Goal: Task Accomplishment & Management: Complete application form

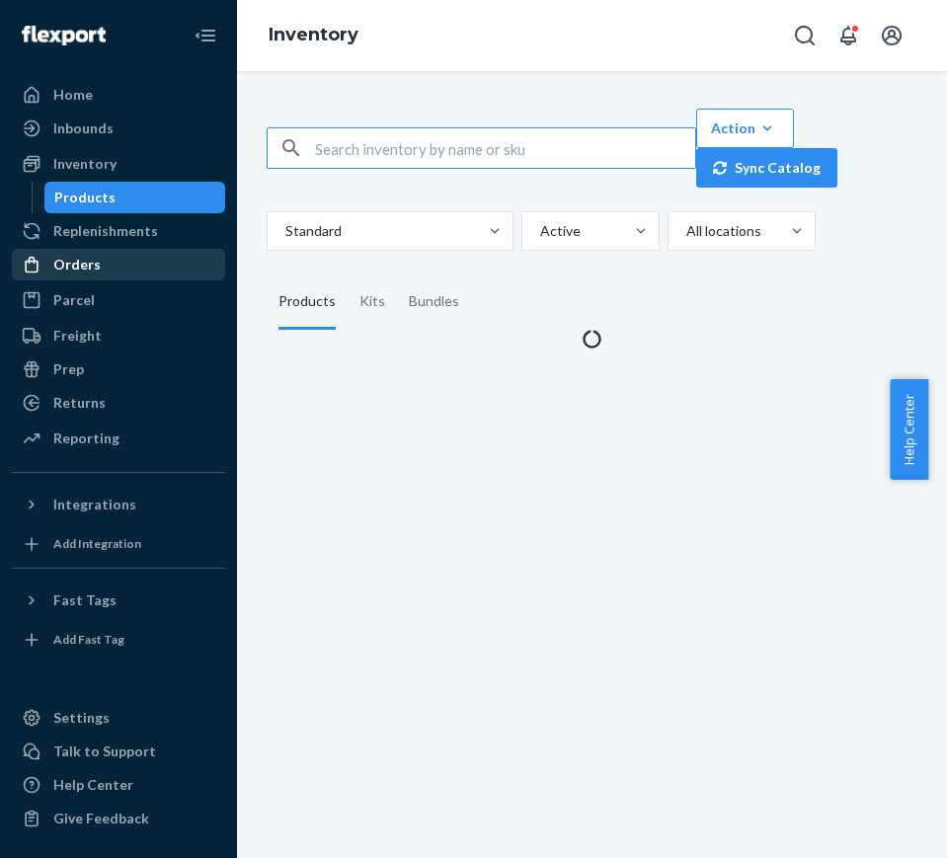
drag, startPoint x: 74, startPoint y: 260, endPoint x: 115, endPoint y: 271, distance: 41.9
click at [75, 260] on div "Orders" at bounding box center [76, 265] width 47 height 20
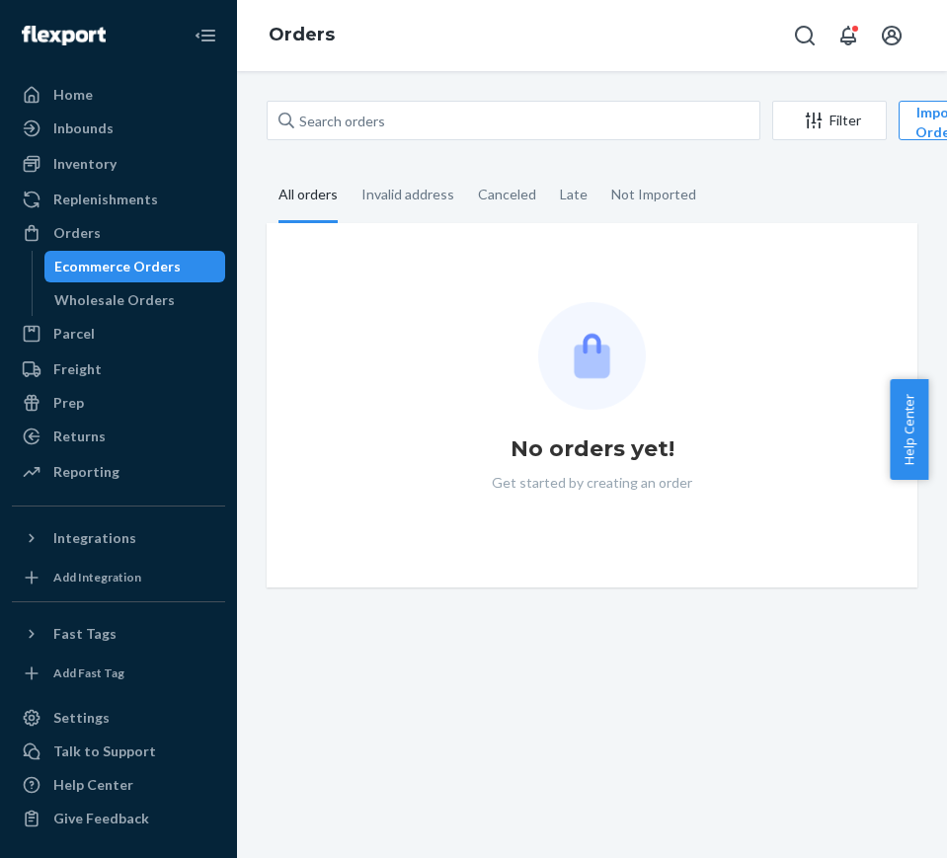
scroll to position [0, 131]
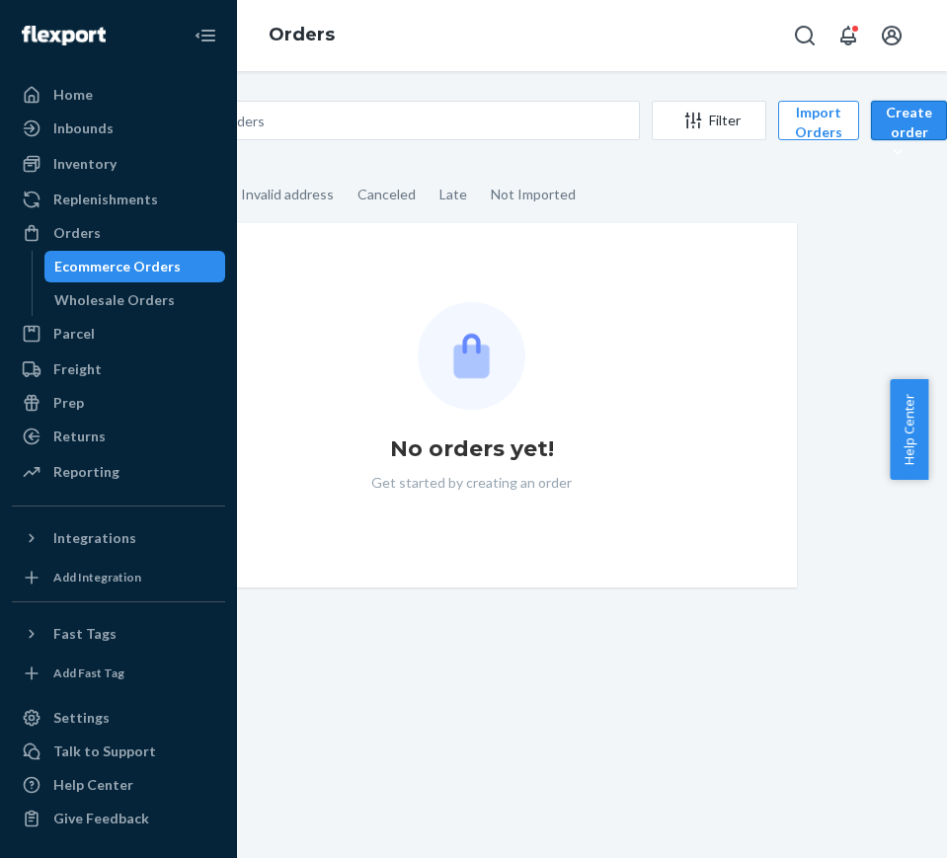
click at [887, 113] on div "Create order" at bounding box center [909, 132] width 46 height 59
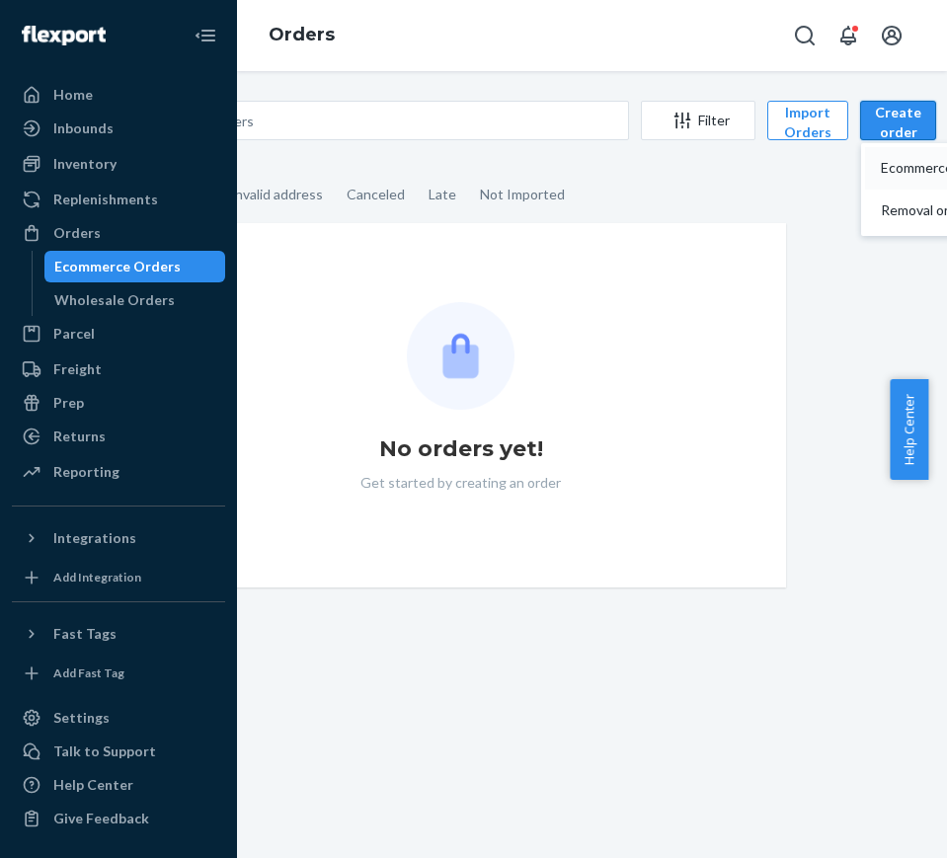
click at [896, 153] on button "Ecommerce order" at bounding box center [960, 168] width 190 height 42
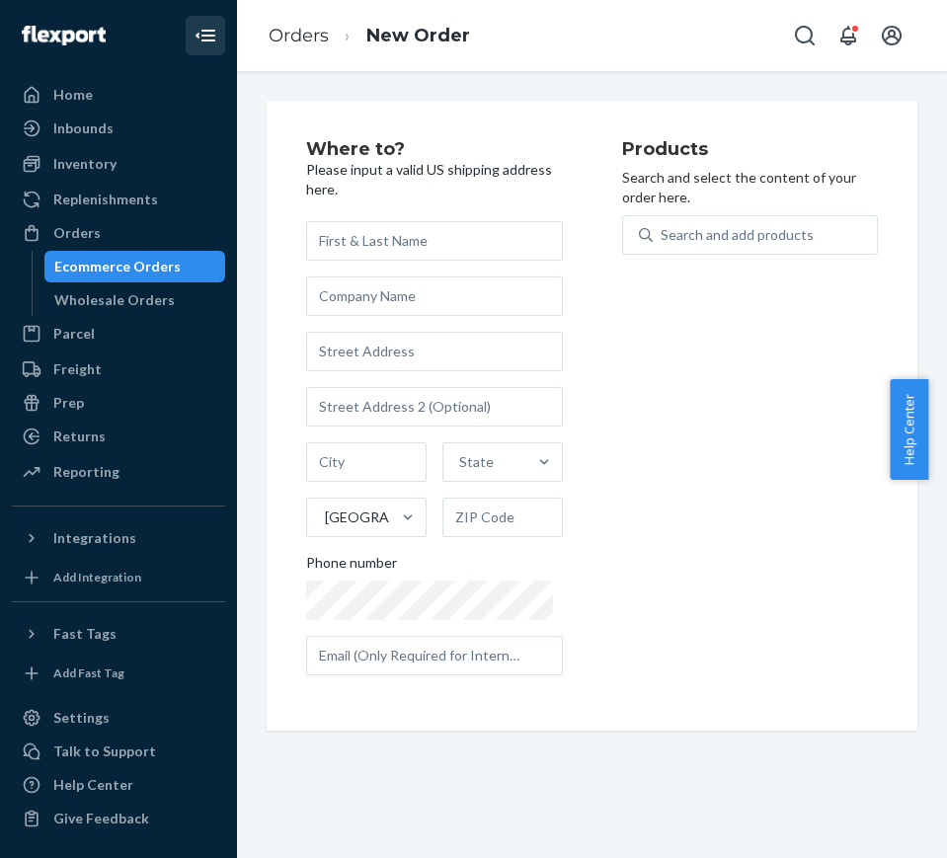
click at [215, 39] on icon "Close Navigation" at bounding box center [206, 36] width 24 height 24
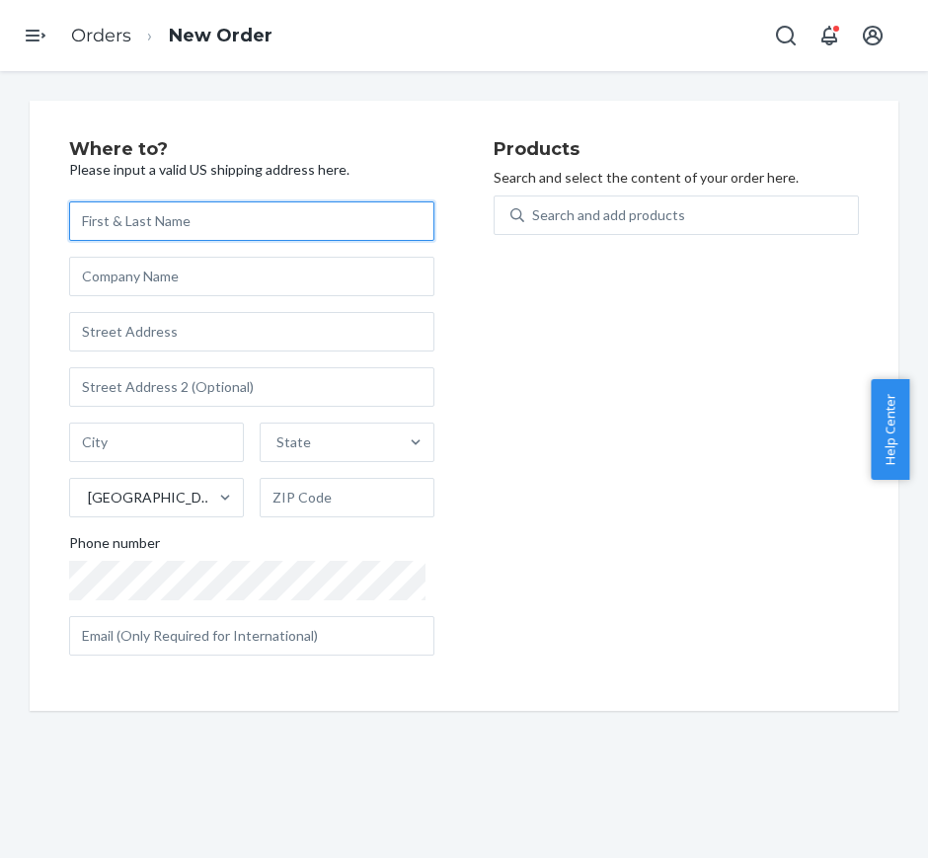
click at [340, 216] on input "text" at bounding box center [251, 220] width 365 height 39
paste input "[PERSON_NAME]"
type input "[PERSON_NAME]"
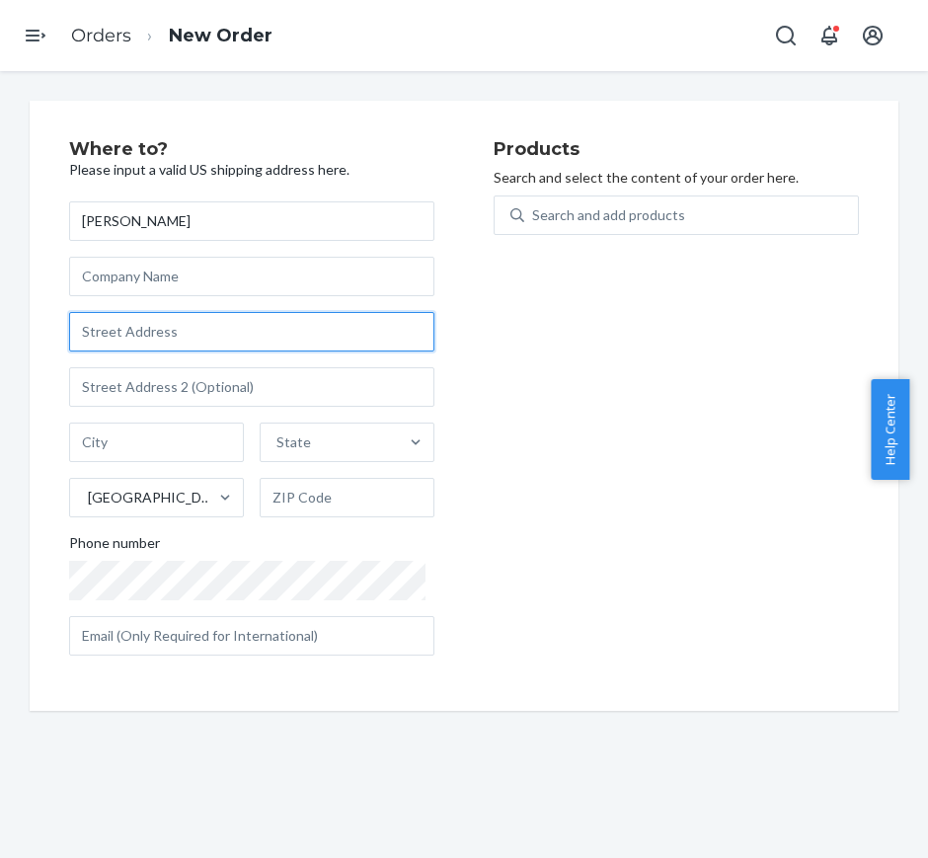
click at [254, 319] on input "text" at bounding box center [251, 331] width 365 height 39
paste input "53 CLIFFSIDE TRL"
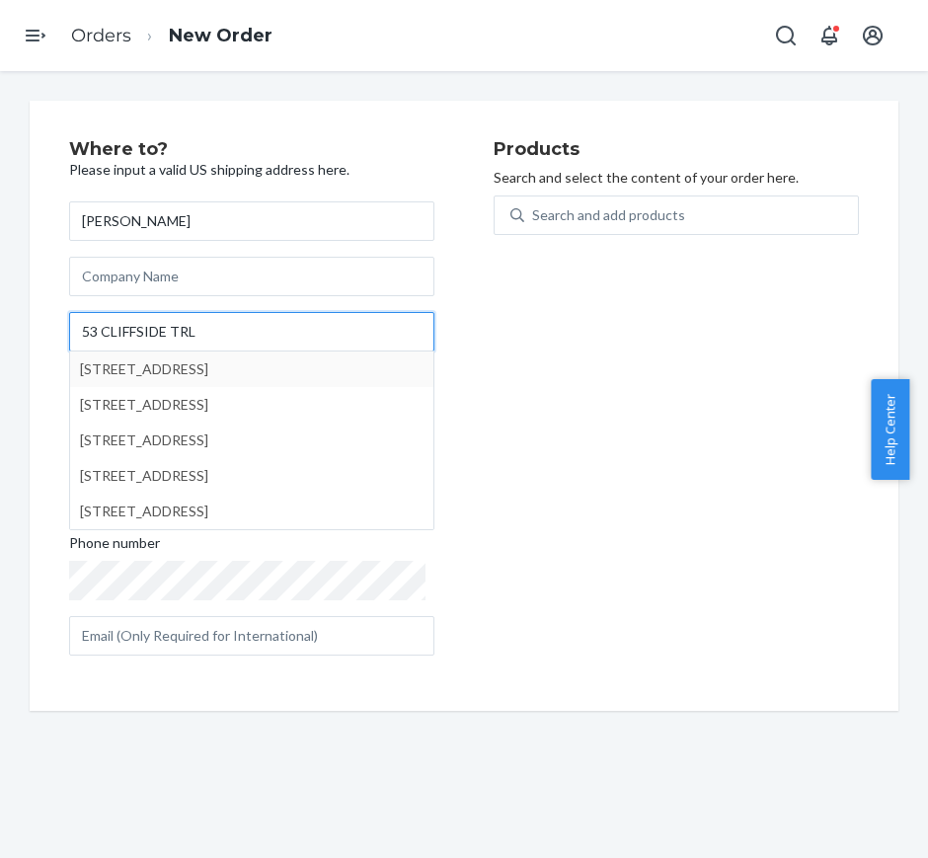
type input "53 CLIFFSIDE TRL"
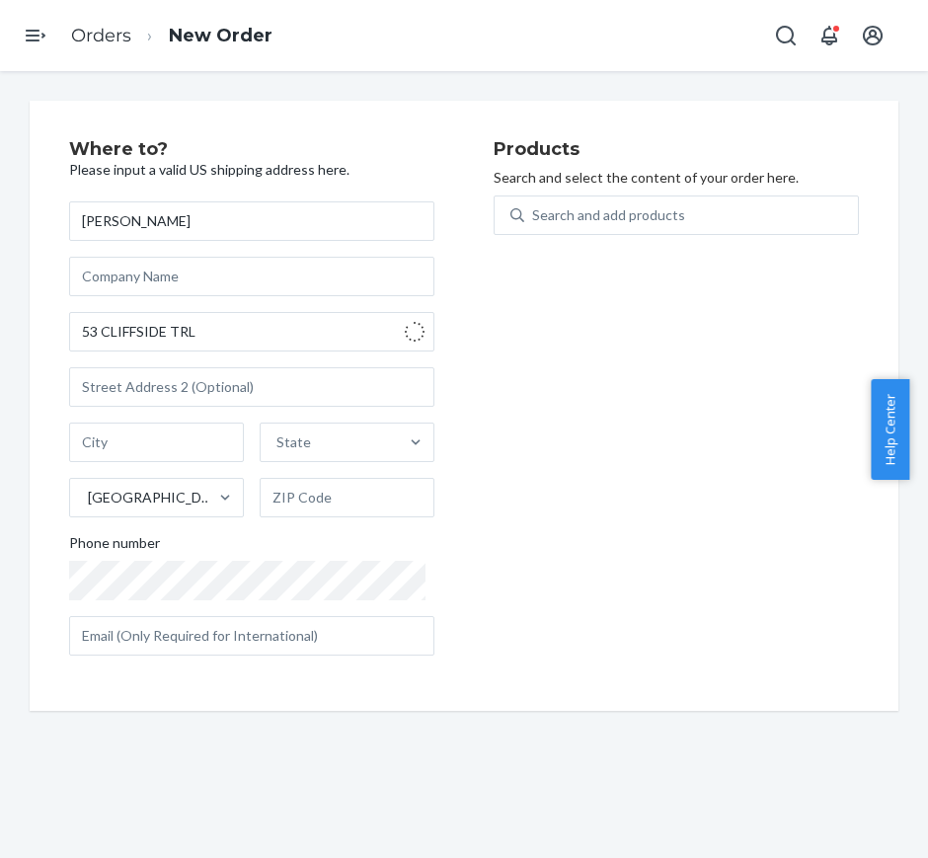
type input "Denville"
type input "07834"
type input "[STREET_ADDRESS]"
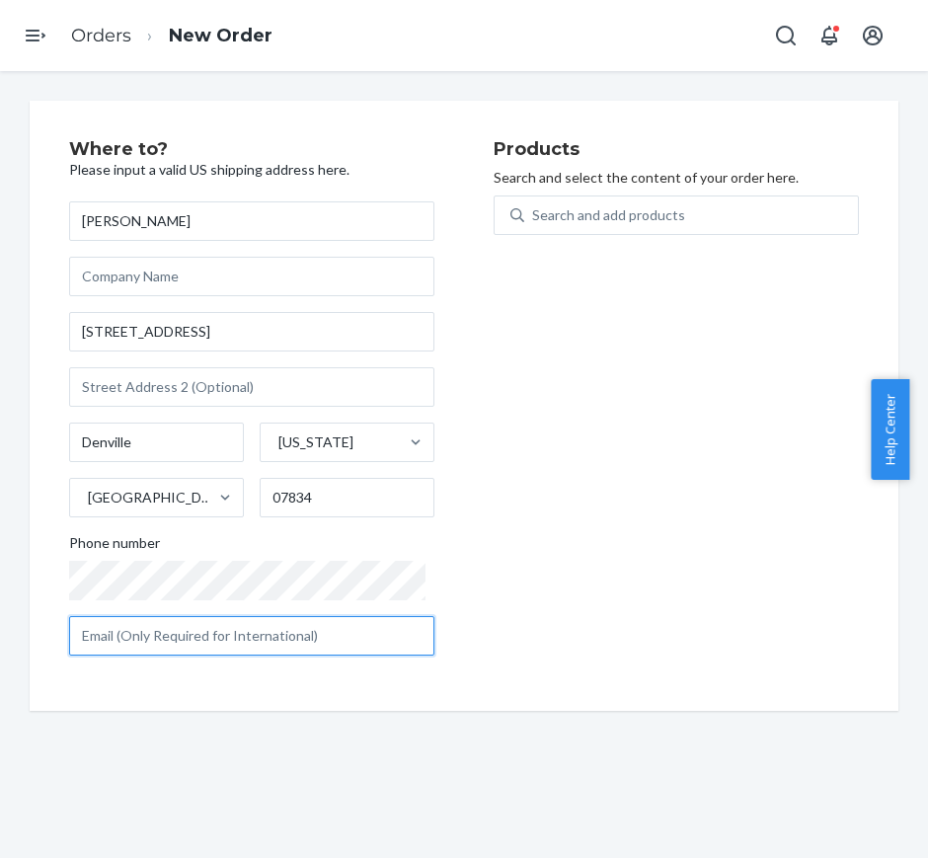
click at [159, 640] on input "text" at bounding box center [251, 635] width 365 height 39
paste input "[EMAIL_ADDRESS][DOMAIN_NAME]"
type input "[EMAIL_ADDRESS][DOMAIN_NAME]"
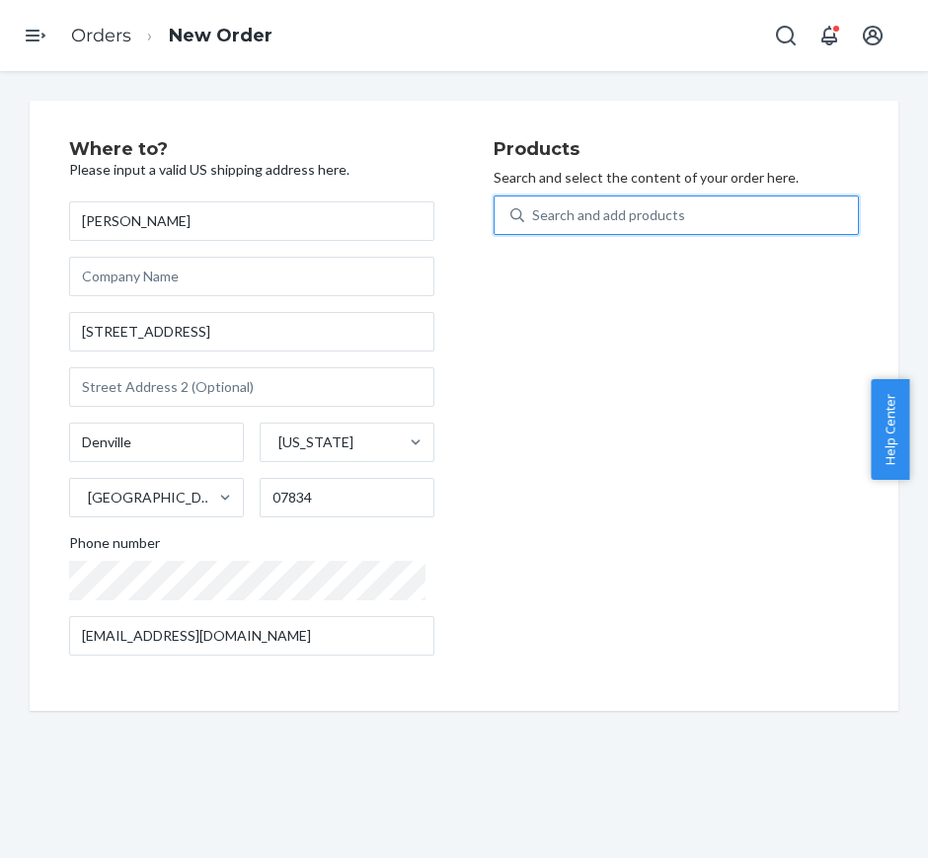
click at [694, 224] on div "Search and add products" at bounding box center [691, 215] width 334 height 36
click at [534, 224] on input "0 results available. Use Up and Down to choose options, press Enter to select t…" at bounding box center [533, 215] width 2 height 20
paste input "195893909285"
type input "195893909285"
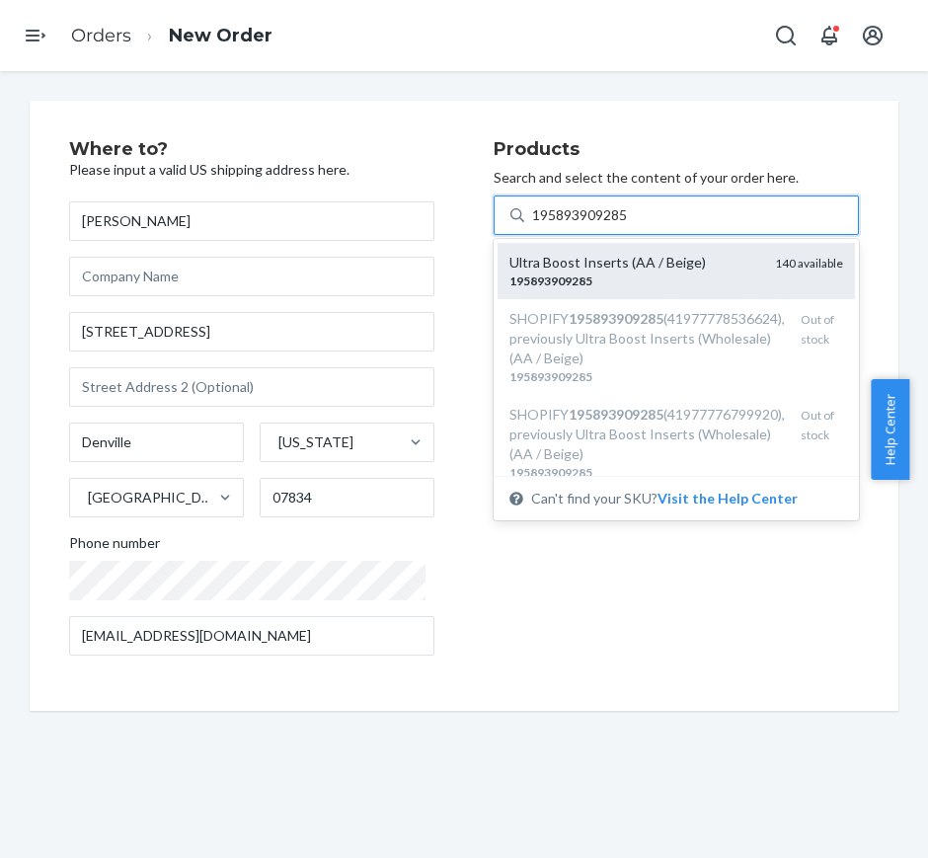
click at [671, 278] on div "195893909285" at bounding box center [634, 280] width 250 height 17
click at [630, 225] on input "195893909285" at bounding box center [581, 215] width 98 height 20
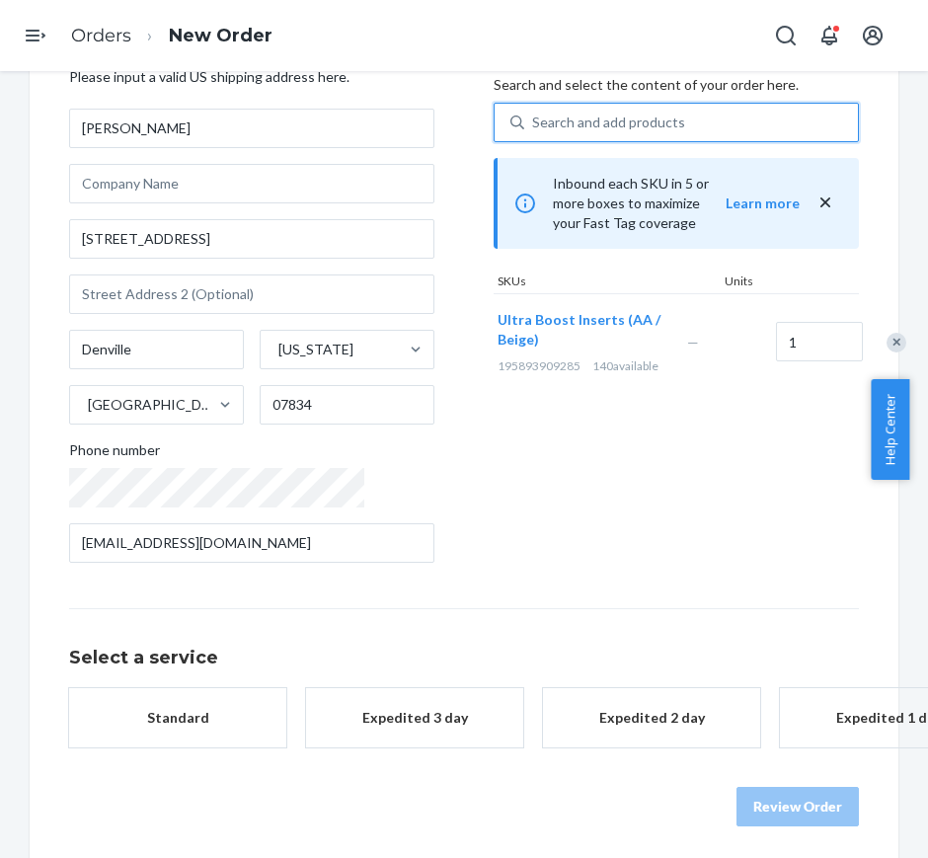
scroll to position [119, 0]
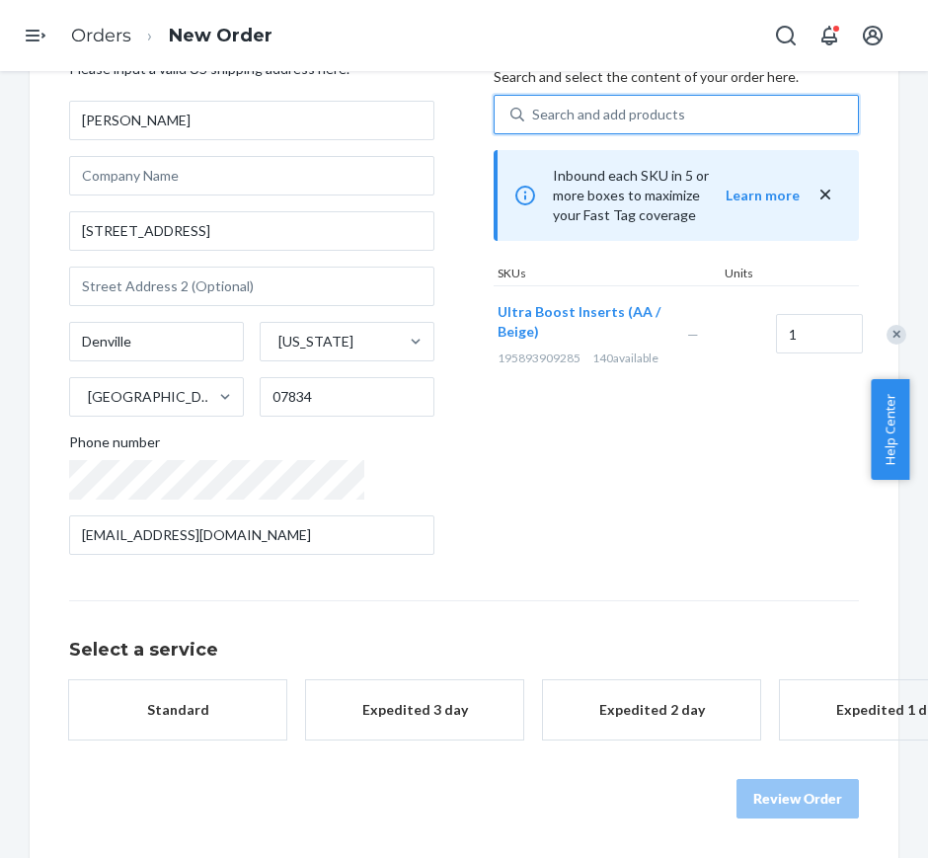
click at [183, 700] on div "Standard" at bounding box center [178, 710] width 158 height 20
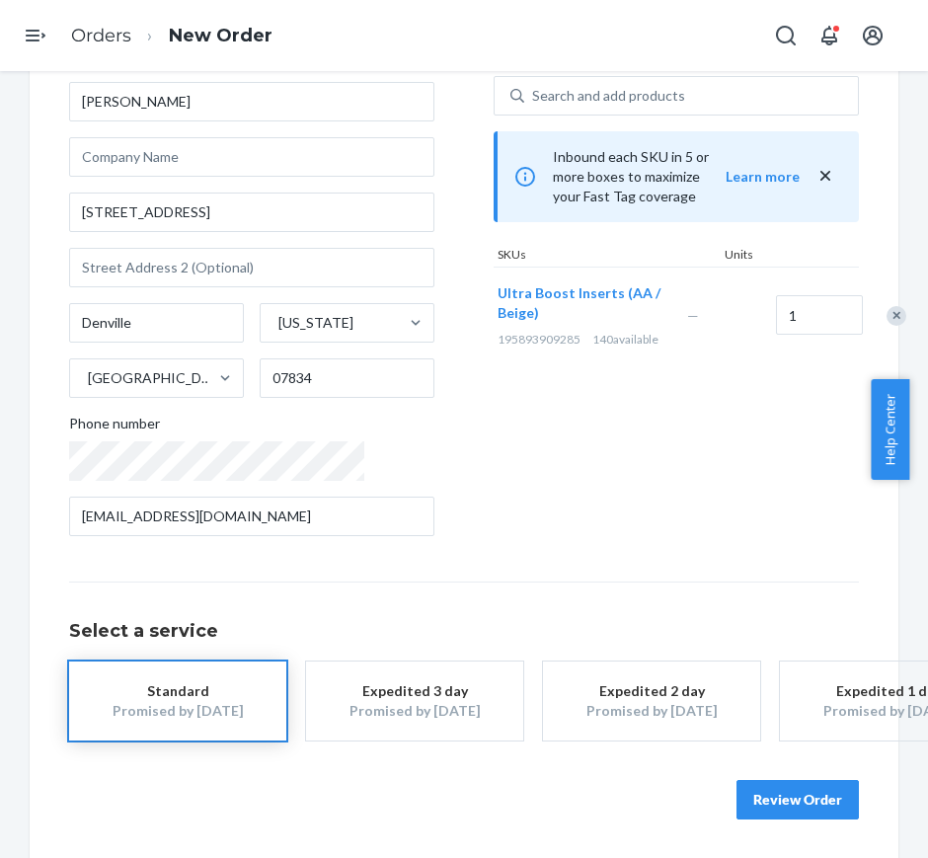
click at [780, 799] on button "Review Order" at bounding box center [798, 799] width 122 height 39
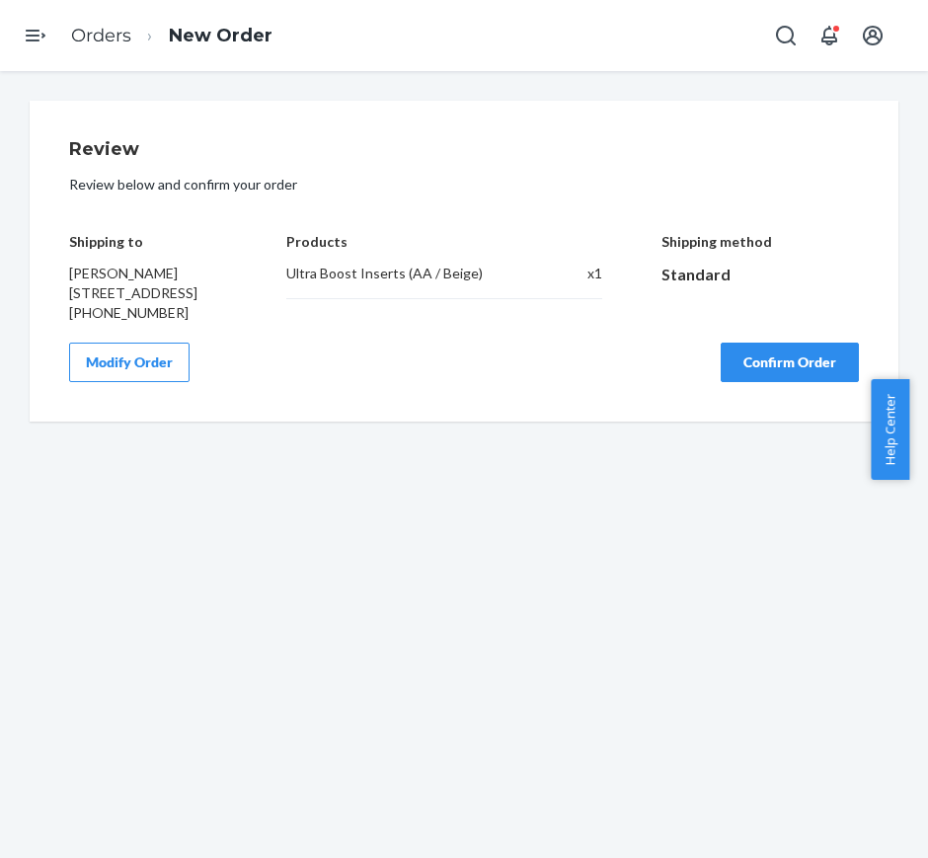
scroll to position [0, 0]
click at [798, 379] on button "Confirm Order" at bounding box center [790, 362] width 138 height 39
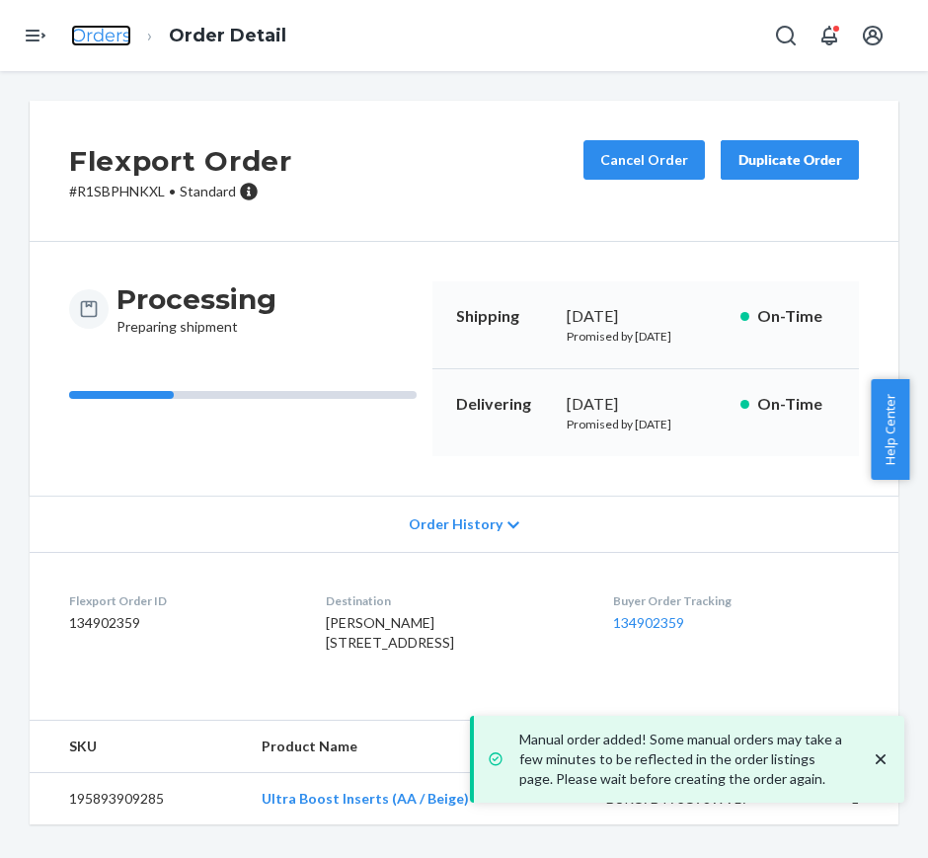
click at [106, 36] on link "Orders" at bounding box center [101, 36] width 60 height 22
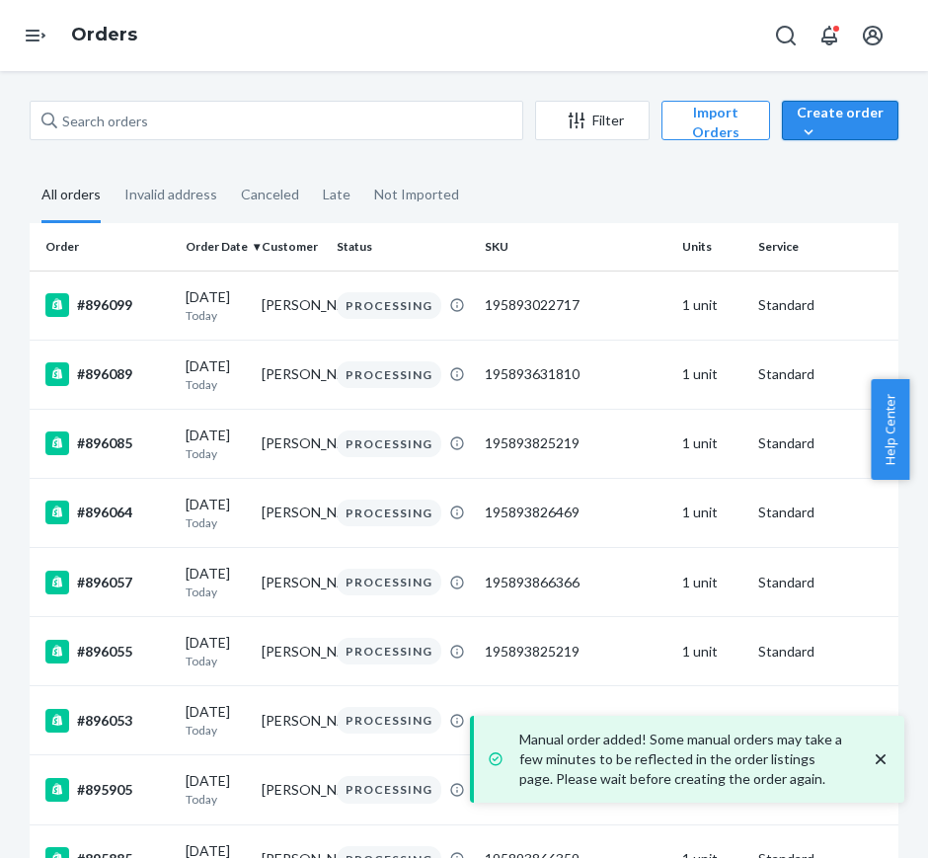
click at [817, 104] on div "Create order" at bounding box center [840, 122] width 87 height 39
click at [823, 161] on span "Ecommerce order" at bounding box center [864, 168] width 122 height 14
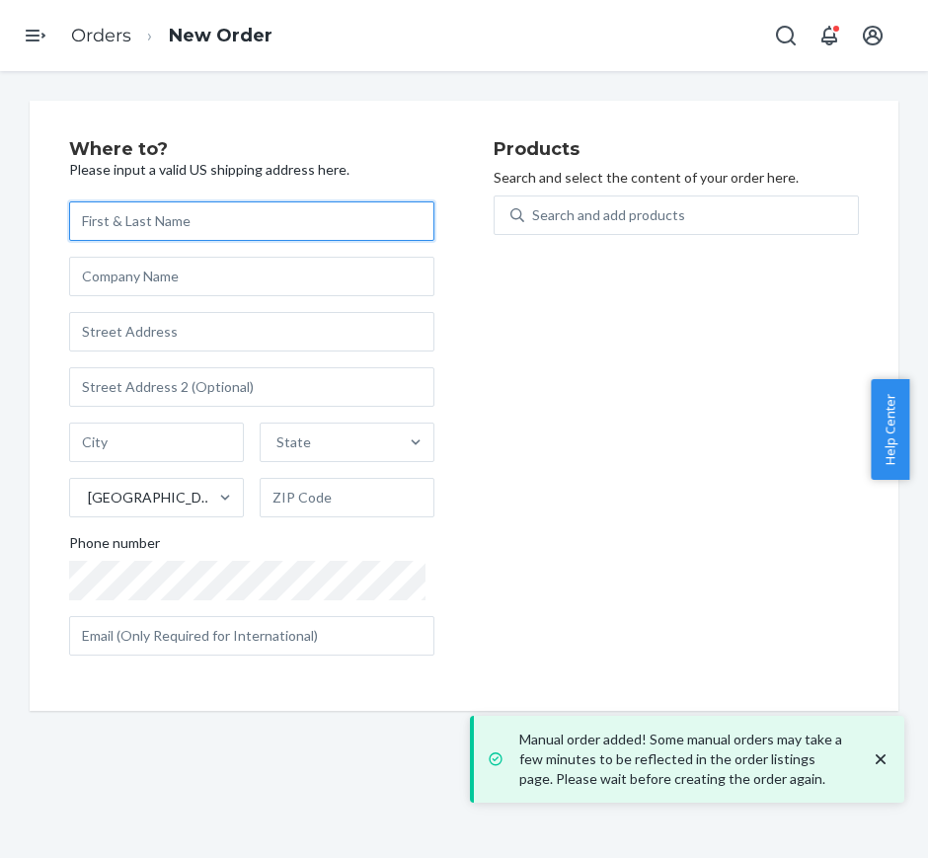
paste input "[PERSON_NAME]"
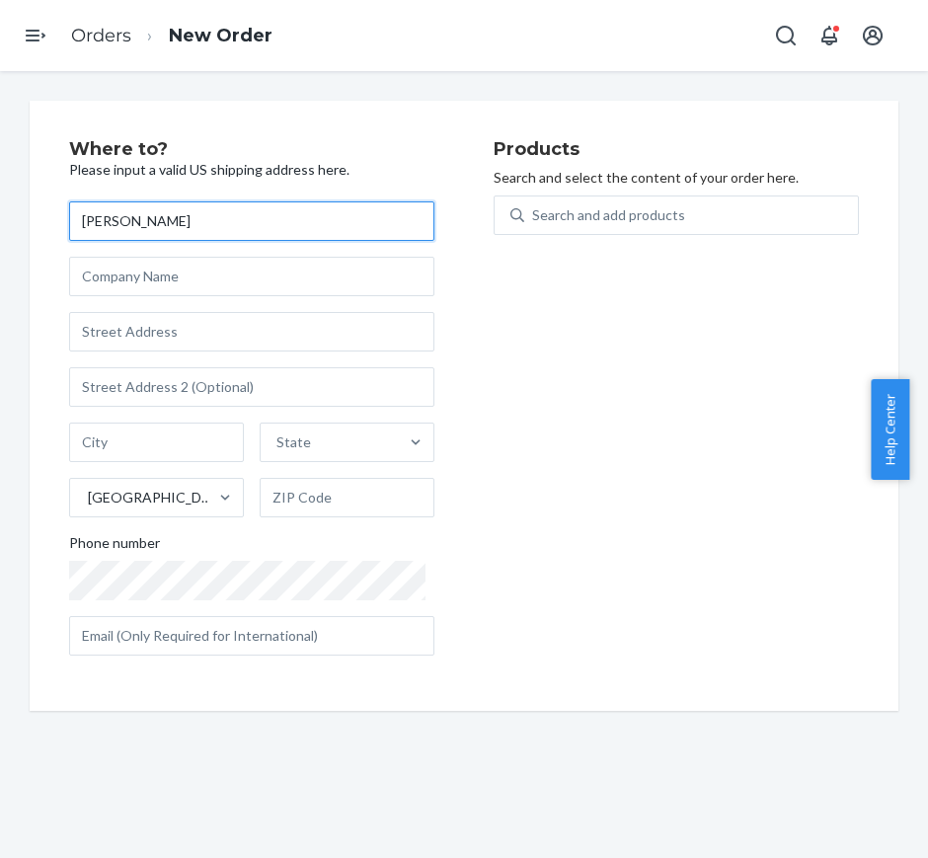
type input "[PERSON_NAME]"
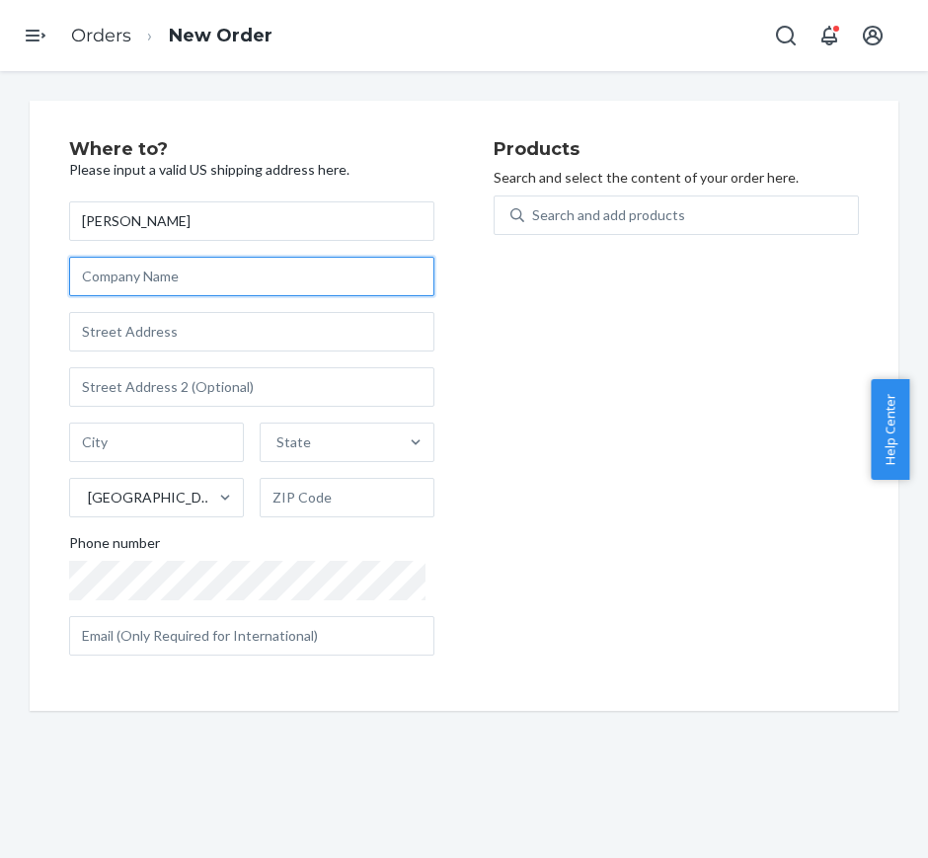
click at [173, 283] on input "text" at bounding box center [251, 276] width 365 height 39
paste input "Two-Twenty-Two, LLC"
type input "Two-Twenty-Two, LLC"
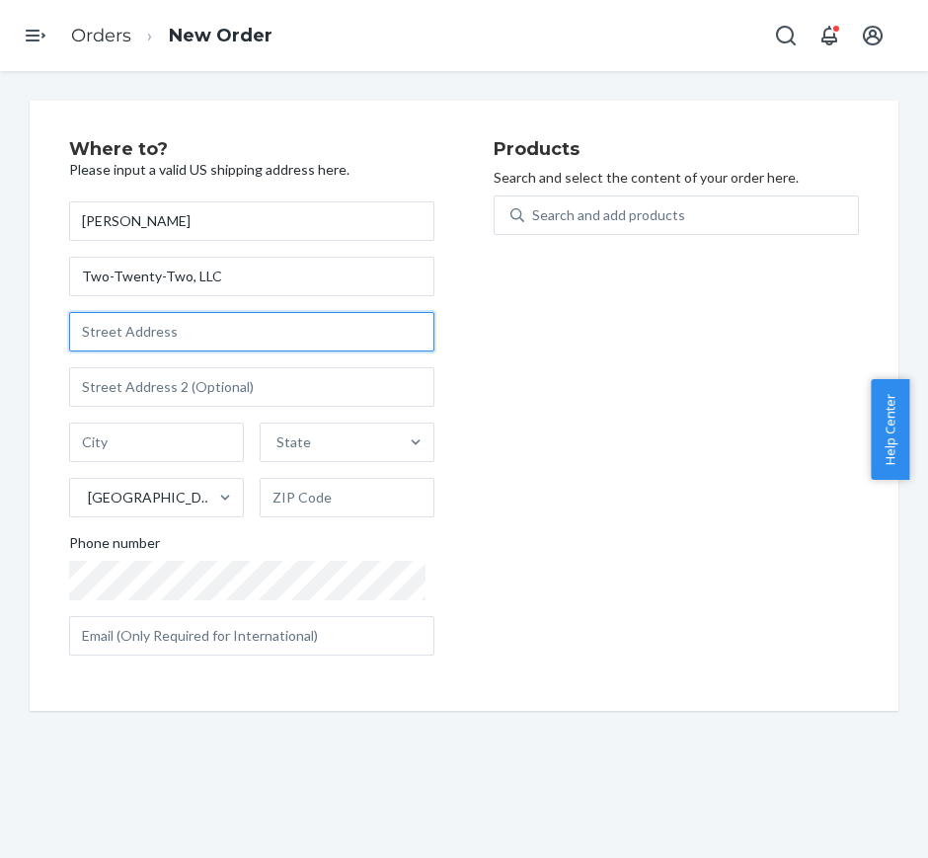
click at [187, 339] on input "text" at bounding box center [251, 331] width 365 height 39
paste input "[STREET_ADDRESS]"
type input "[STREET_ADDRESS]"
type input "[PERSON_NAME]"
type input "92887"
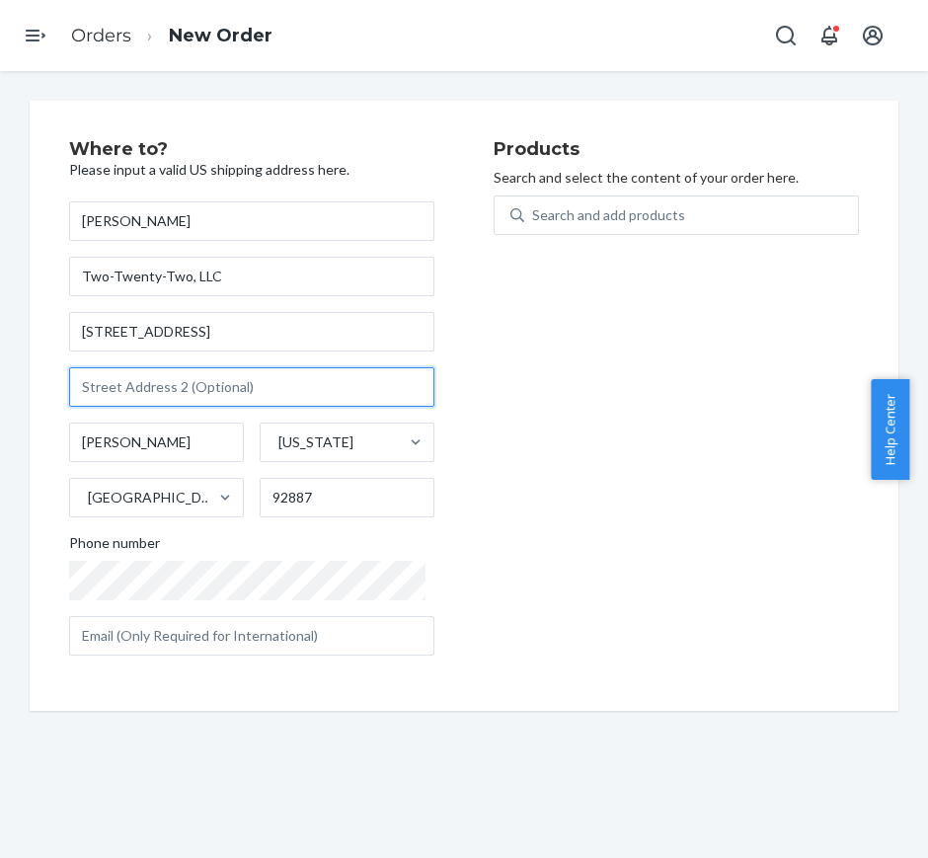
click at [118, 394] on input "text" at bounding box center [251, 386] width 365 height 39
paste input "A"
type input "A"
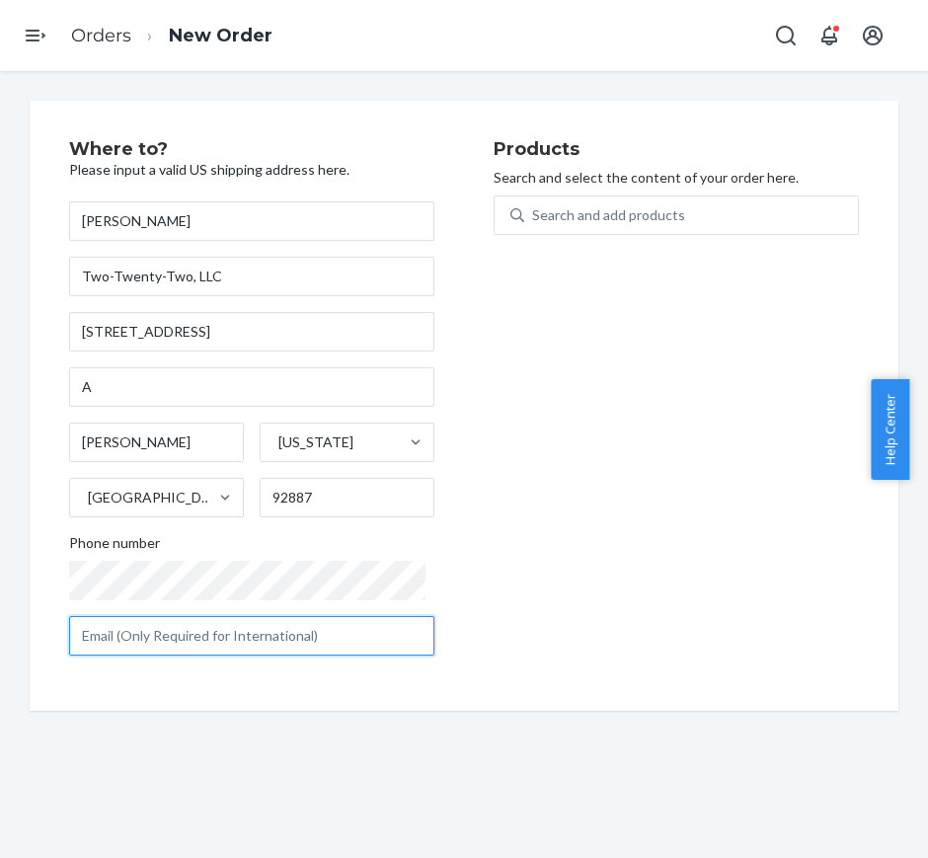
click at [166, 629] on input "text" at bounding box center [251, 635] width 365 height 39
paste input "[PERSON_NAME][EMAIL_ADDRESS][DOMAIN_NAME]"
type input "[PERSON_NAME][EMAIL_ADDRESS][DOMAIN_NAME]"
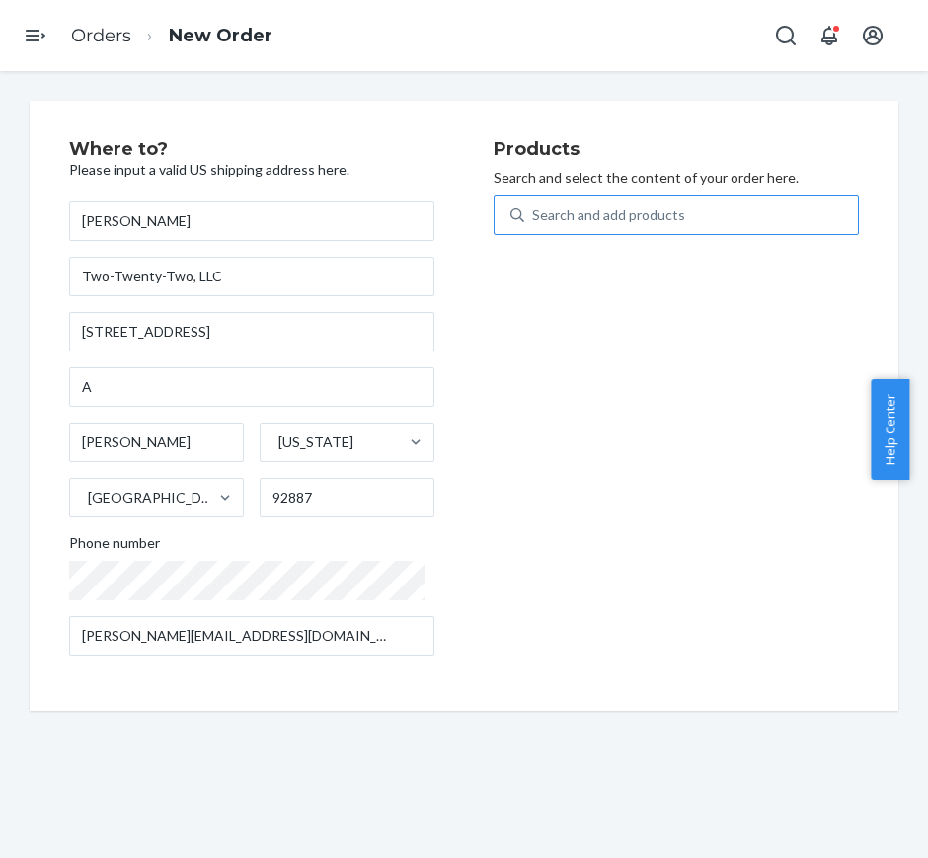
click at [697, 229] on div "Search and add products" at bounding box center [691, 215] width 334 height 36
click at [534, 225] on input "Search and add products" at bounding box center [533, 215] width 2 height 20
paste input "195893826469"
type input "195893826469"
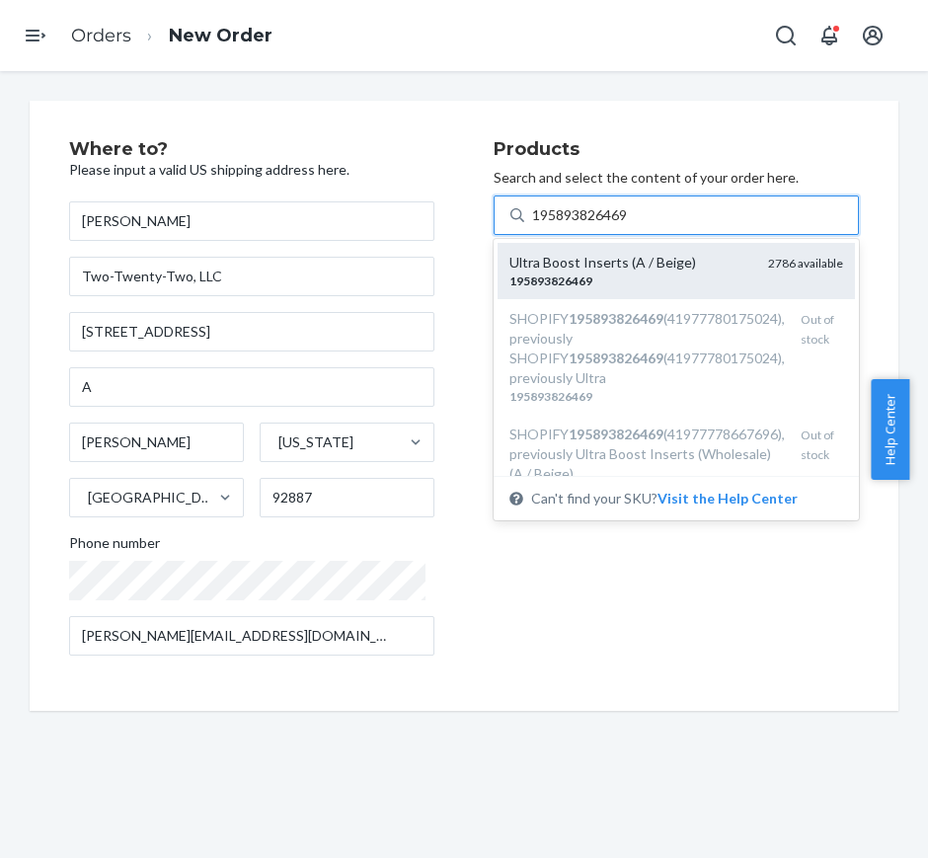
click at [650, 271] on div "Ultra Boost Inserts (A / Beige)" at bounding box center [630, 263] width 243 height 20
click at [630, 225] on input "195893826469" at bounding box center [581, 215] width 98 height 20
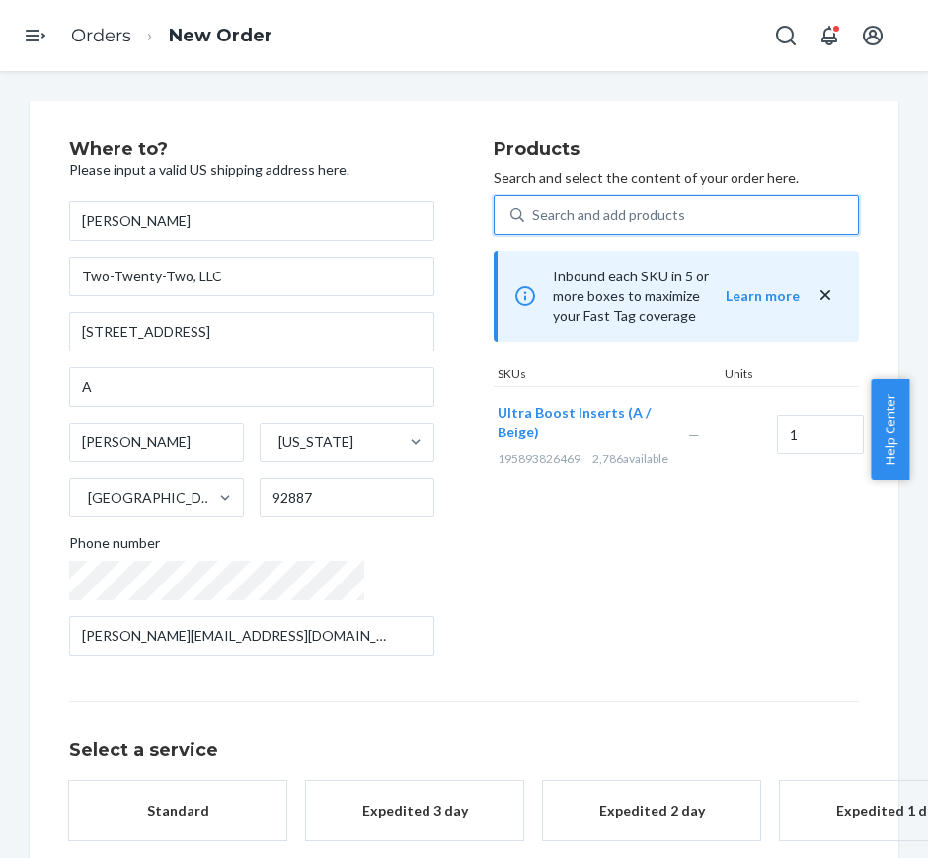
click at [194, 787] on button "Standard" at bounding box center [177, 810] width 217 height 59
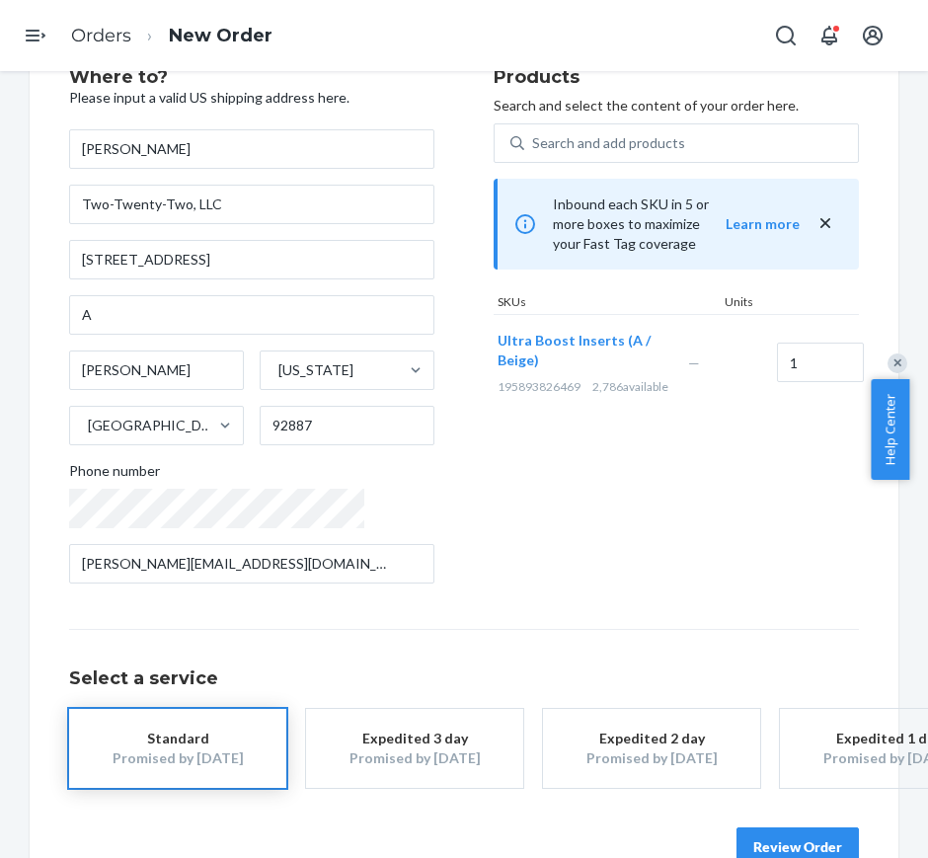
scroll to position [139, 0]
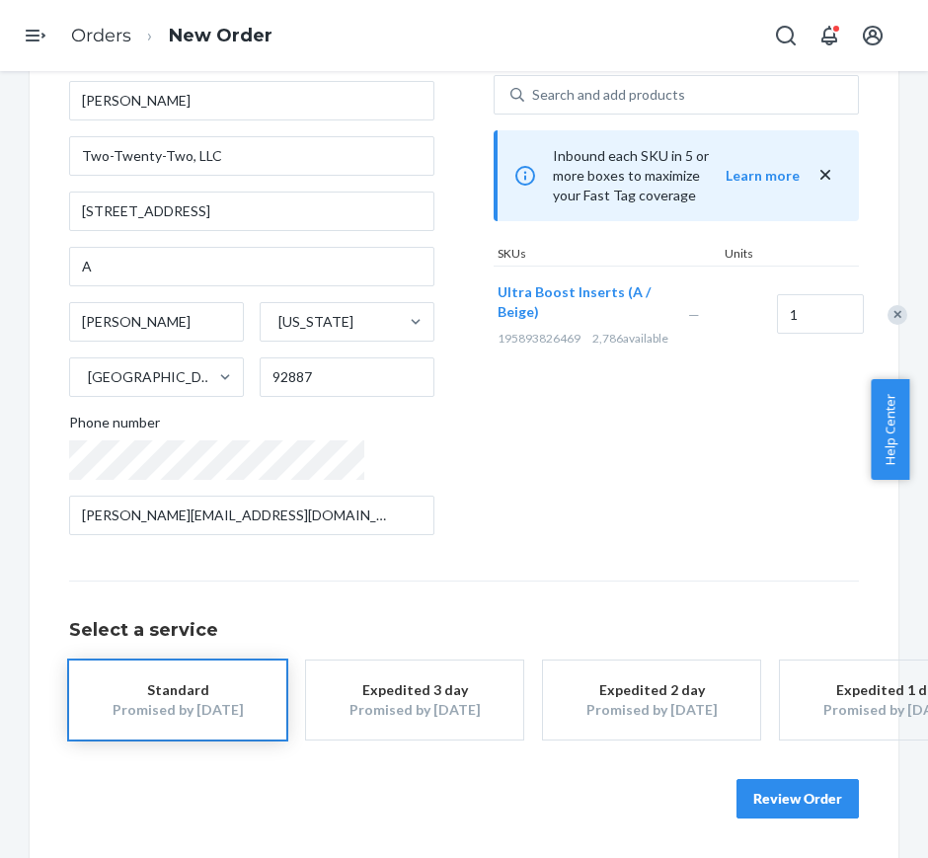
click at [818, 793] on button "Review Order" at bounding box center [798, 798] width 122 height 39
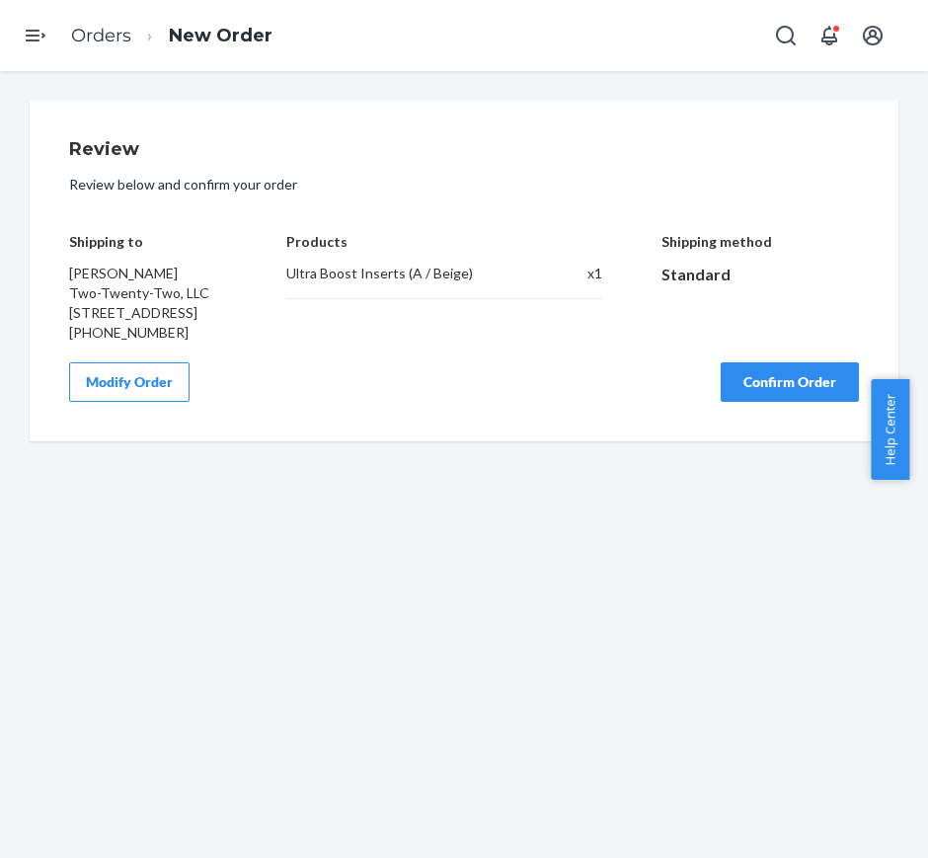
scroll to position [0, 0]
click at [784, 402] on button "Confirm Order" at bounding box center [790, 381] width 138 height 39
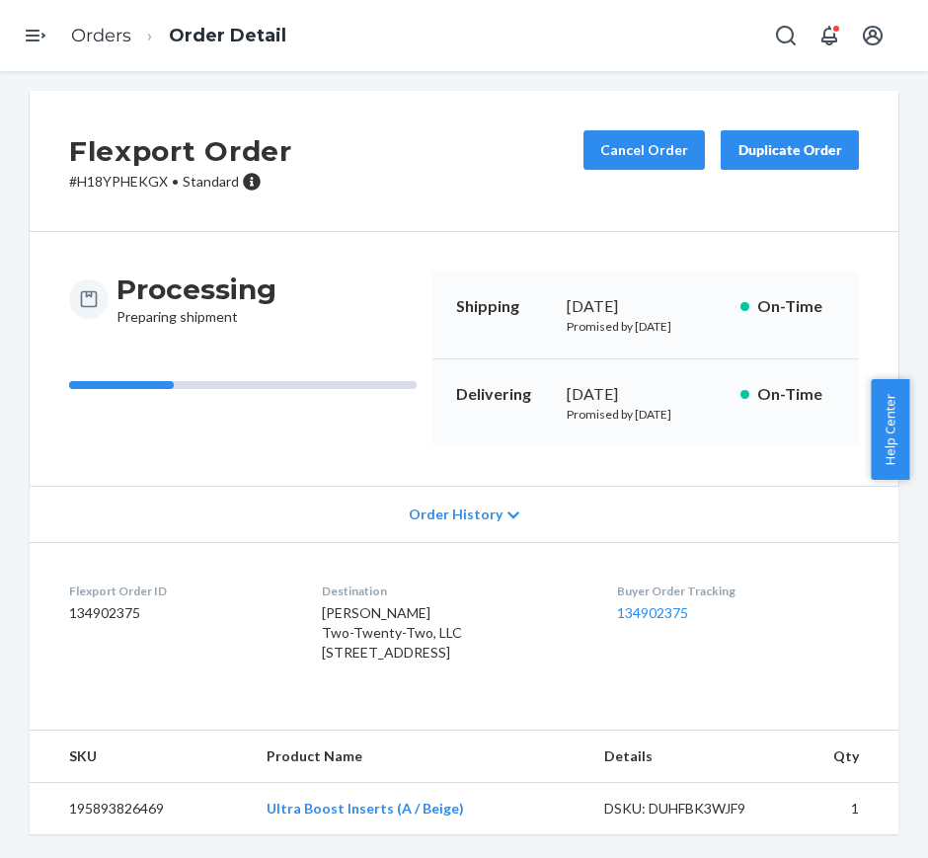
scroll to position [71, 0]
